Goal: Task Accomplishment & Management: Manage account settings

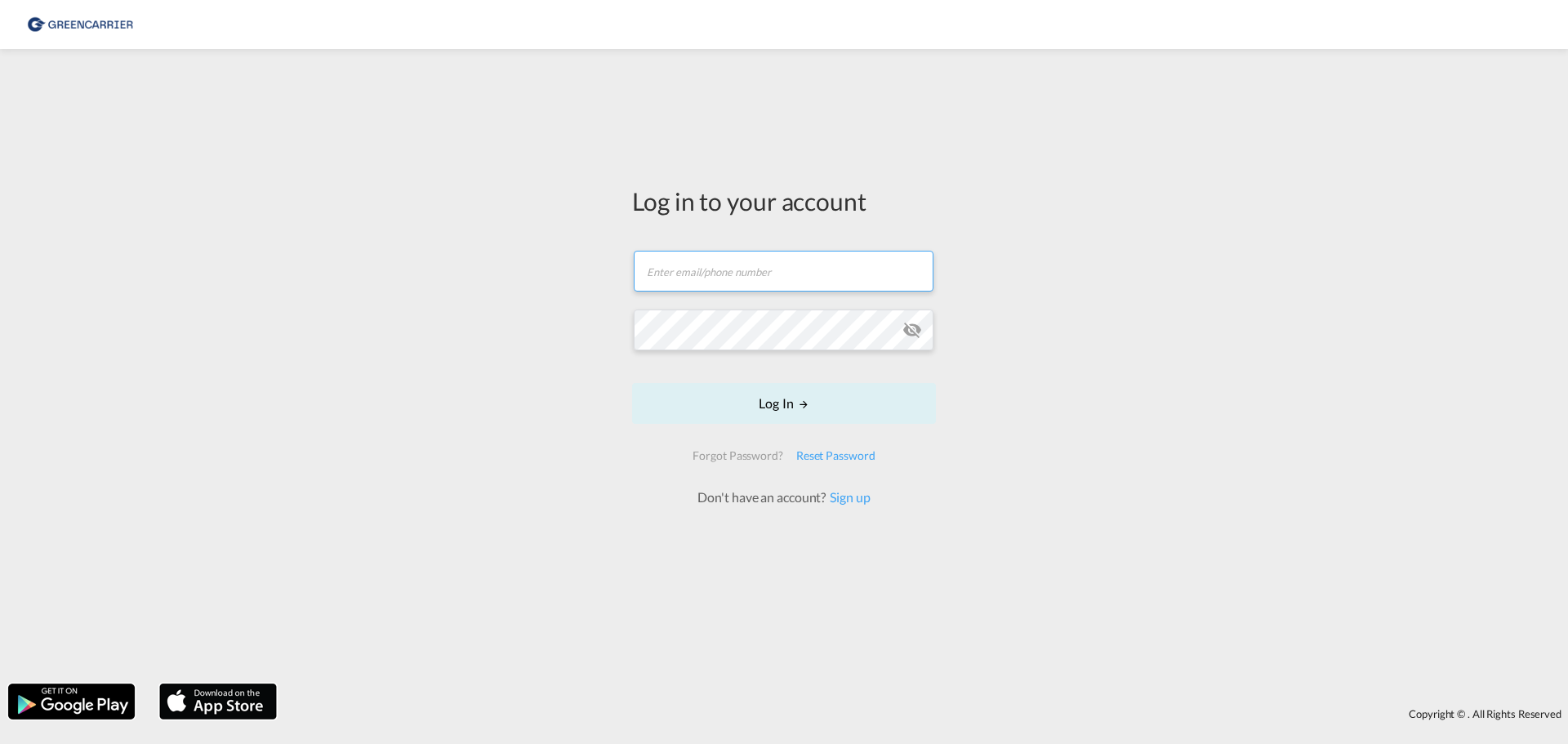
drag, startPoint x: 646, startPoint y: 263, endPoint x: 658, endPoint y: 264, distance: 12.0
click at [657, 264] on input "text" at bounding box center [783, 271] width 299 height 41
click at [818, 407] on button "Log In" at bounding box center [784, 403] width 304 height 41
click at [776, 402] on button "Log In" at bounding box center [784, 403] width 304 height 41
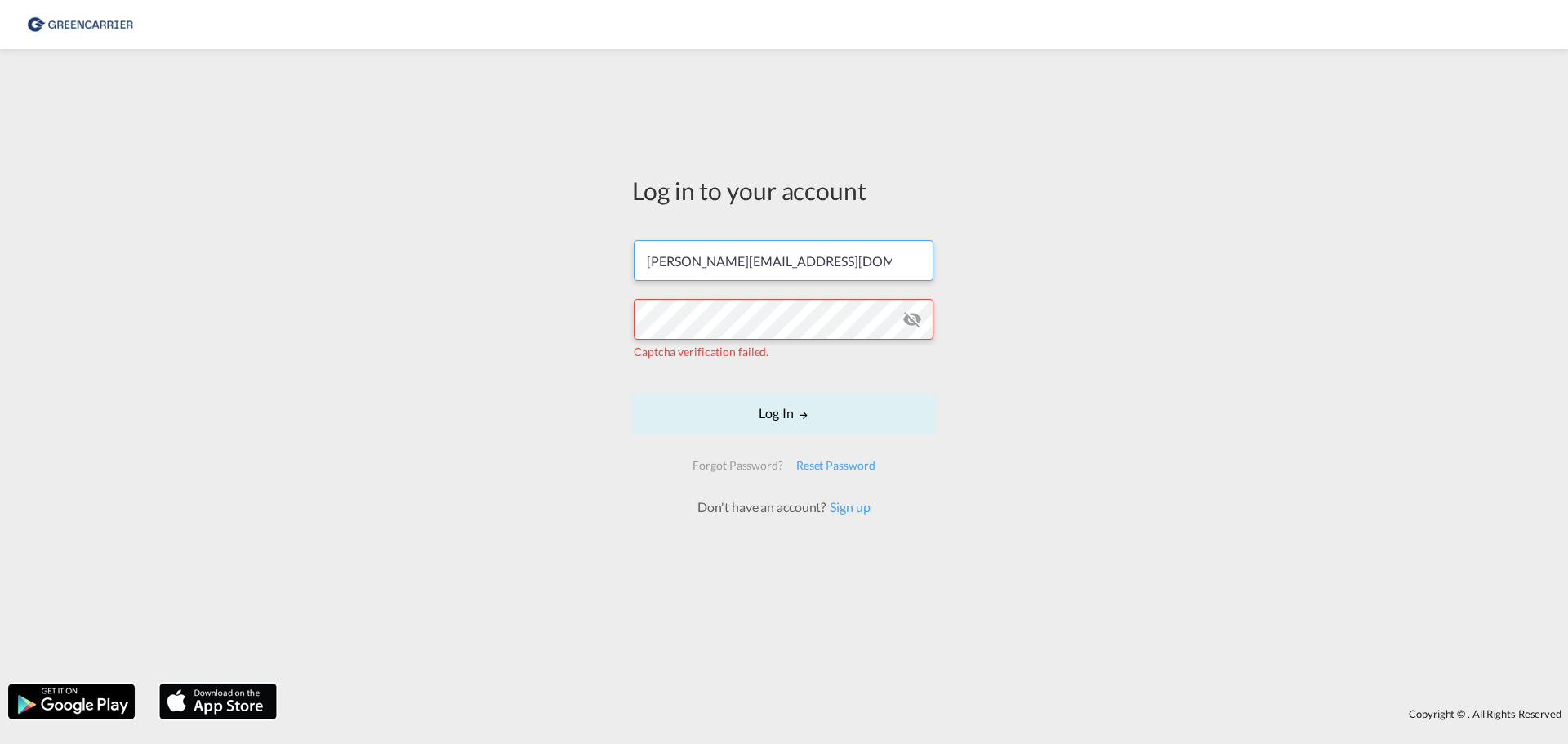
type input "[EMAIL_ADDRESS][DOMAIN_NAME]"
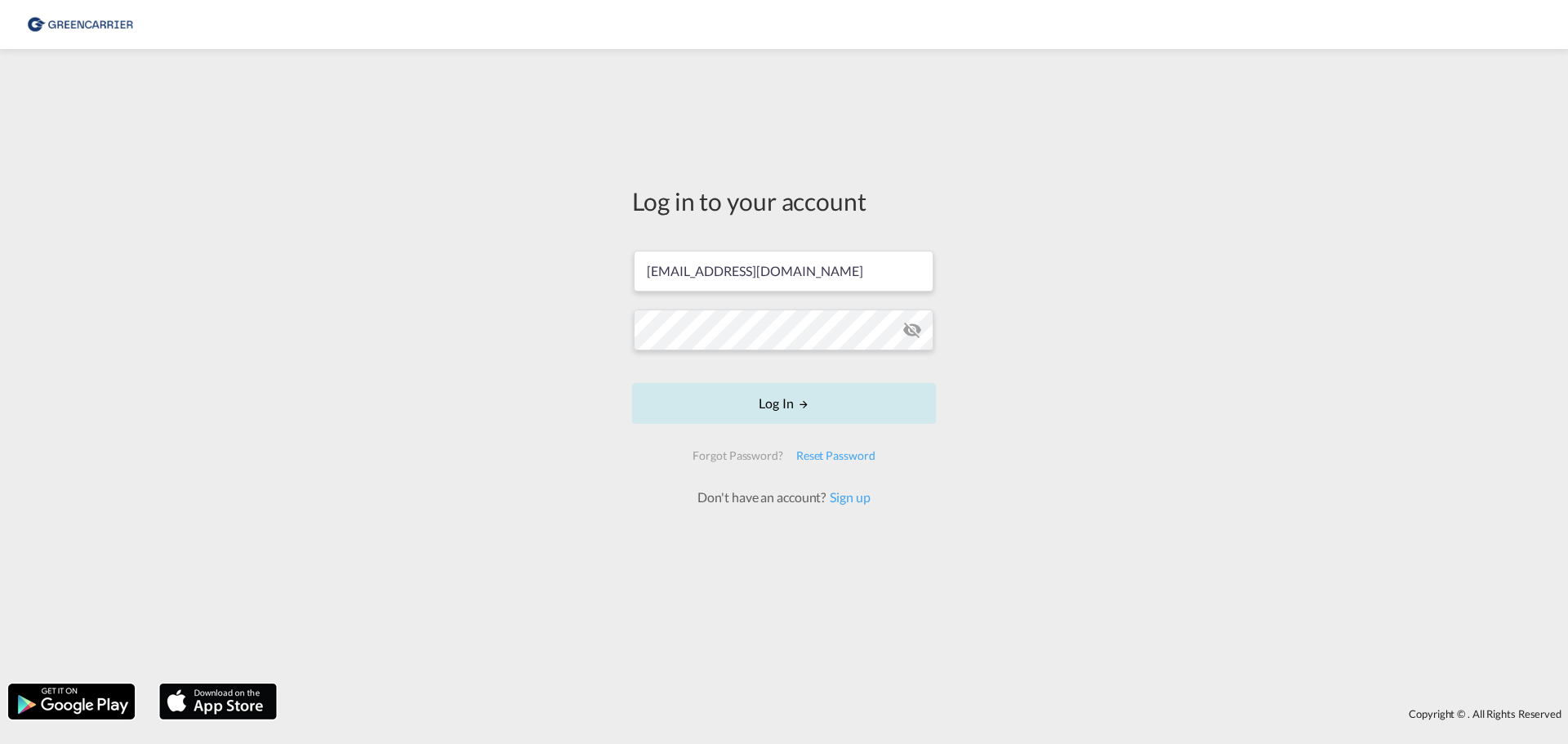
click at [790, 386] on button "Log In" at bounding box center [784, 403] width 304 height 41
